Goal: Communication & Community: Answer question/provide support

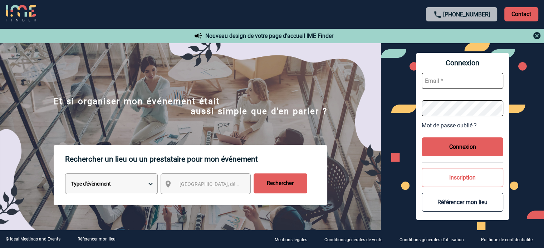
type input "[EMAIL_ADDRESS][DOMAIN_NAME]"
click at [445, 144] on button "Connexion" at bounding box center [461, 147] width 81 height 19
click at [440, 143] on button "Connexion" at bounding box center [461, 147] width 81 height 19
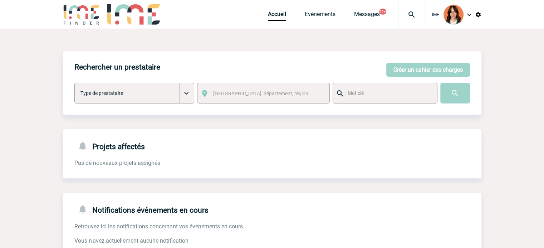
click at [405, 11] on img at bounding box center [411, 14] width 26 height 9
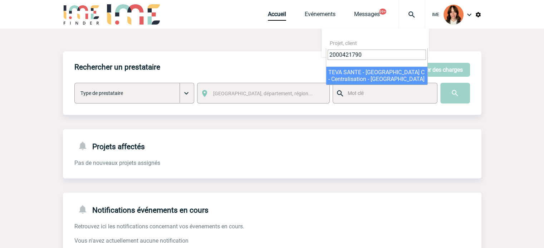
type input "2000421790"
select select "21291"
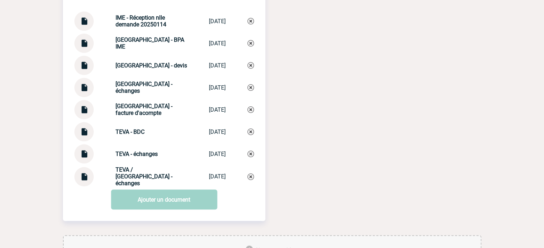
scroll to position [743, 0]
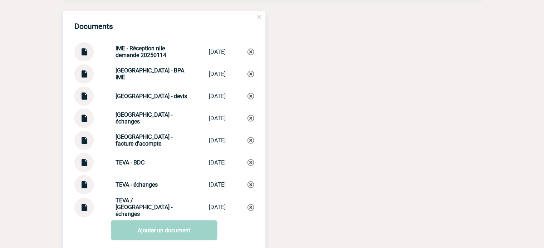
drag, startPoint x: 109, startPoint y: 96, endPoint x: 190, endPoint y: 96, distance: 81.5
click at [190, 96] on div "Novotel La Rochelle Centre - devis Novotel La Roch... 04/02/2025" at bounding box center [163, 95] width 179 height 19
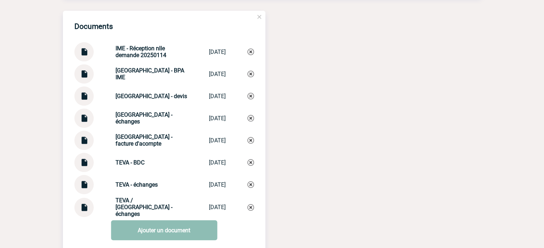
click at [155, 238] on link "Ajouter un document" at bounding box center [164, 231] width 106 height 20
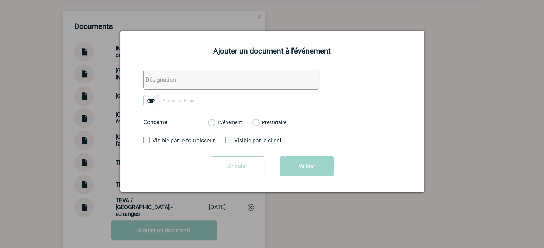
click at [193, 79] on input "text" at bounding box center [231, 80] width 176 height 20
paste input "Novotel La Rochelle Centre -"
type input "Novotel La Rochelle Centre - facture + explicatif"
click at [154, 98] on img at bounding box center [150, 100] width 15 height 11
click at [0, 0] on input "Ajouter un fichier" at bounding box center [0, 0] width 0 height 0
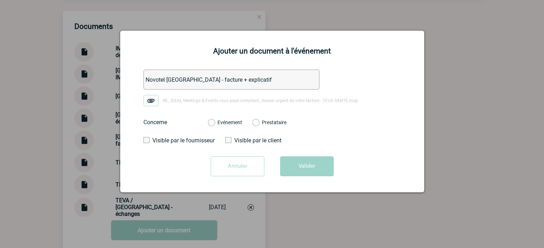
click at [214, 123] on label "Evénement" at bounding box center [211, 123] width 7 height 6
click at [0, 0] on input "Evénement" at bounding box center [0, 0] width 0 height 0
click at [339, 174] on div "Annuler Valider" at bounding box center [272, 169] width 286 height 25
click at [322, 166] on button "Valider" at bounding box center [307, 167] width 54 height 20
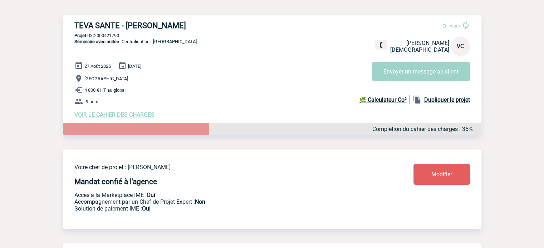
scroll to position [0, 0]
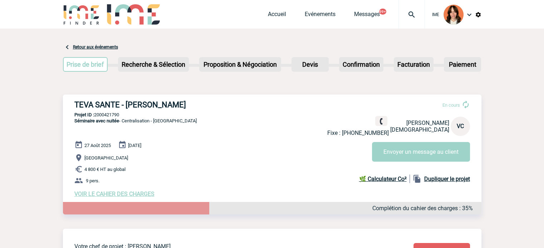
click at [417, 137] on div "En cours Fixe : +33155914152 Virginie CHATAIGNER TEVA SANTE VC Envoyer un messa…" at bounding box center [401, 128] width 148 height 67
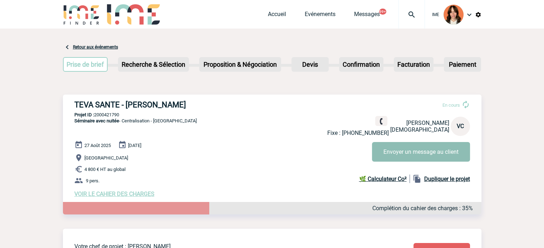
click at [416, 147] on button "Envoyer un message au client" at bounding box center [421, 152] width 98 height 20
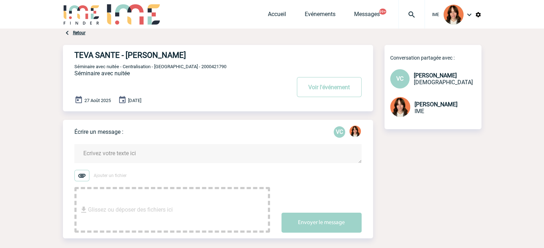
click at [178, 152] on textarea at bounding box center [217, 153] width 287 height 19
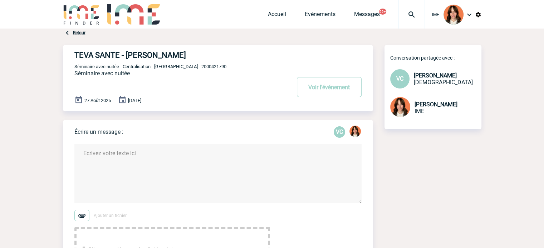
paste textarea "Bonjour, J’espère que vous allez bien, Le prestataire vient de revenir vers moi…"
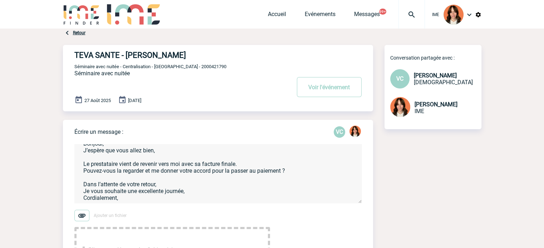
scroll to position [17, 0]
type textarea "Bonjour, J’espère que vous allez bien, Le prestataire vient de revenir vers moi…"
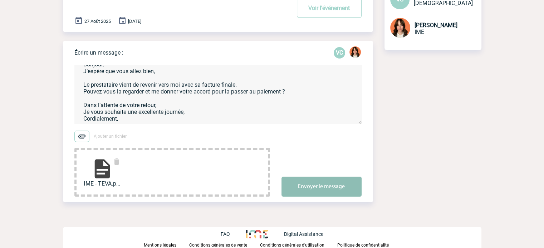
click at [329, 183] on button "Envoyer le message" at bounding box center [321, 187] width 80 height 20
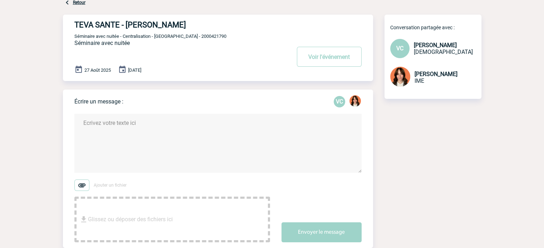
scroll to position [0, 0]
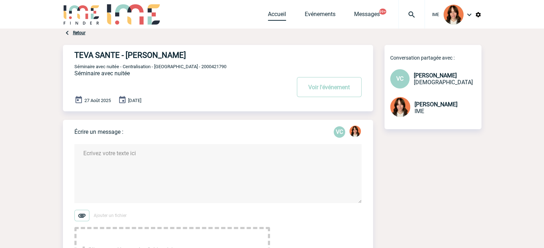
drag, startPoint x: 268, startPoint y: 18, endPoint x: 266, endPoint y: 22, distance: 5.3
click at [268, 18] on link "Accueil" at bounding box center [277, 16] width 18 height 10
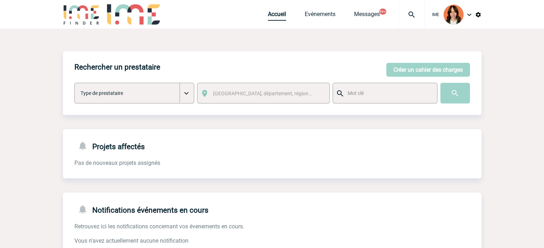
click at [270, 14] on link "Accueil" at bounding box center [277, 16] width 18 height 10
